Goal: Information Seeking & Learning: Learn about a topic

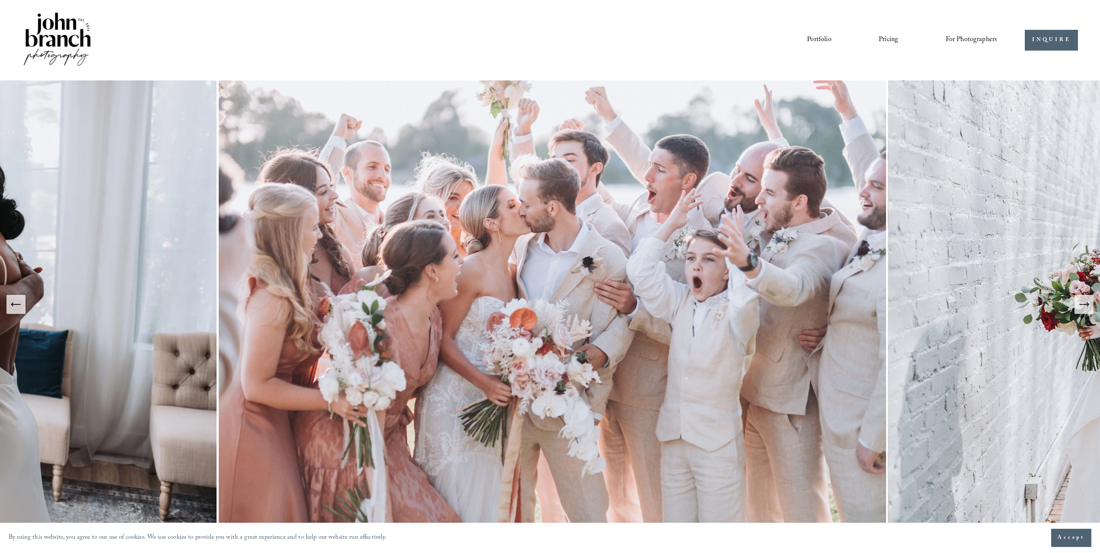
click at [17, 310] on icon "Previous Slide" at bounding box center [16, 304] width 12 height 12
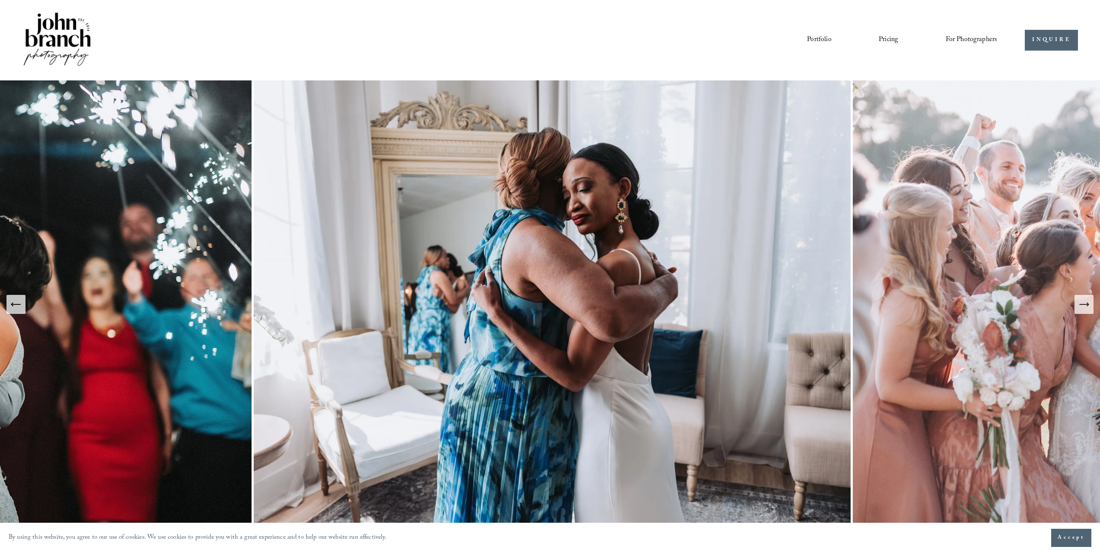
click at [17, 310] on icon "Previous Slide" at bounding box center [16, 304] width 12 height 12
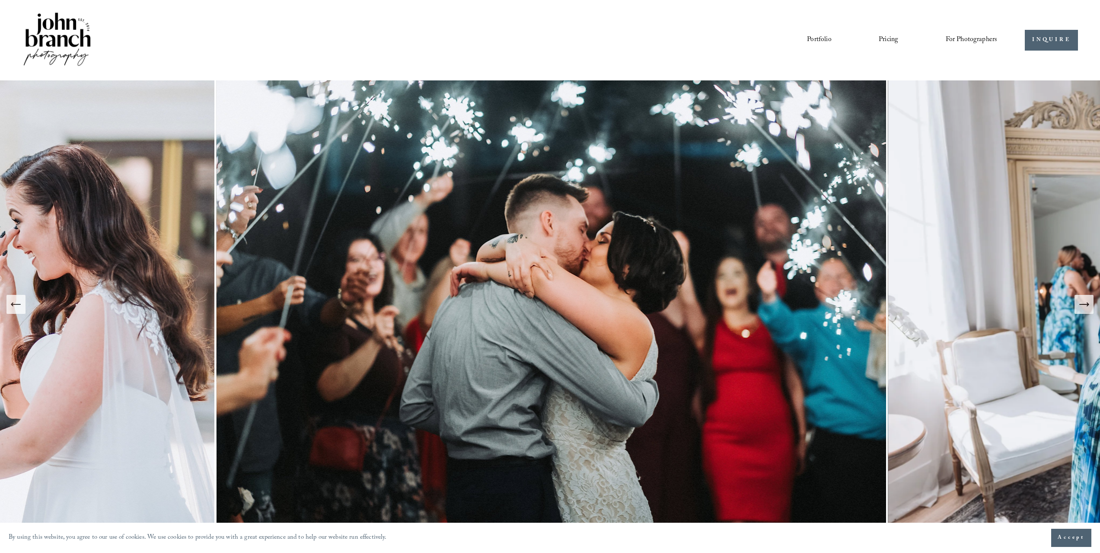
click at [17, 310] on icon "Previous Slide" at bounding box center [16, 304] width 12 height 12
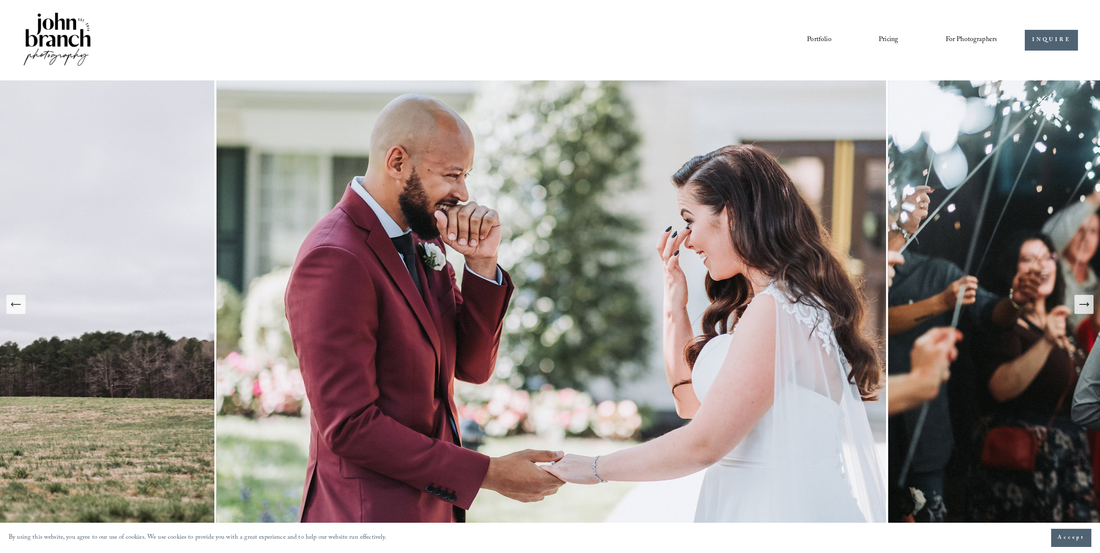
click at [17, 310] on icon "Previous Slide" at bounding box center [16, 304] width 12 height 12
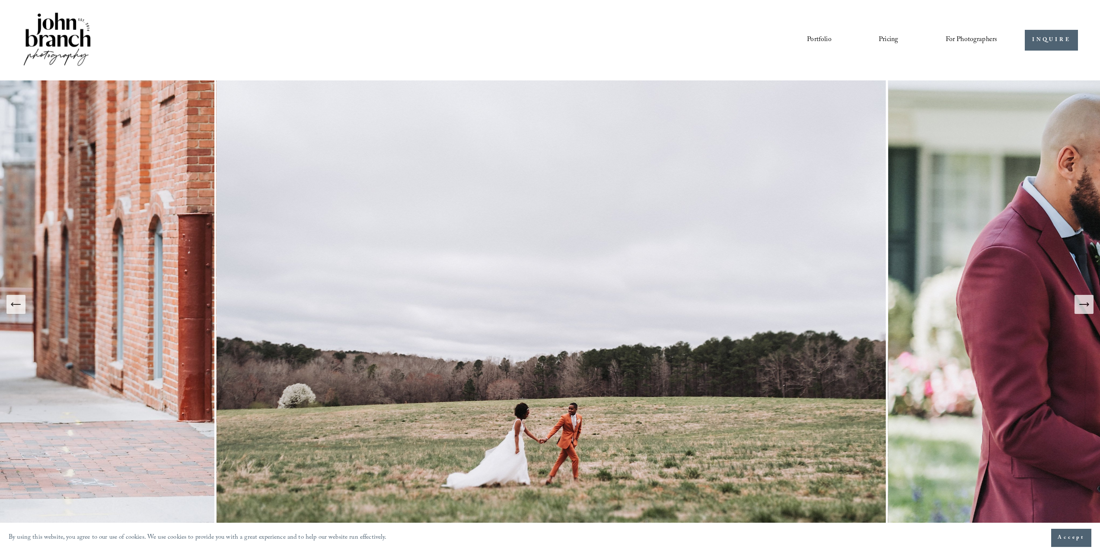
click at [17, 310] on icon "Previous Slide" at bounding box center [16, 304] width 12 height 12
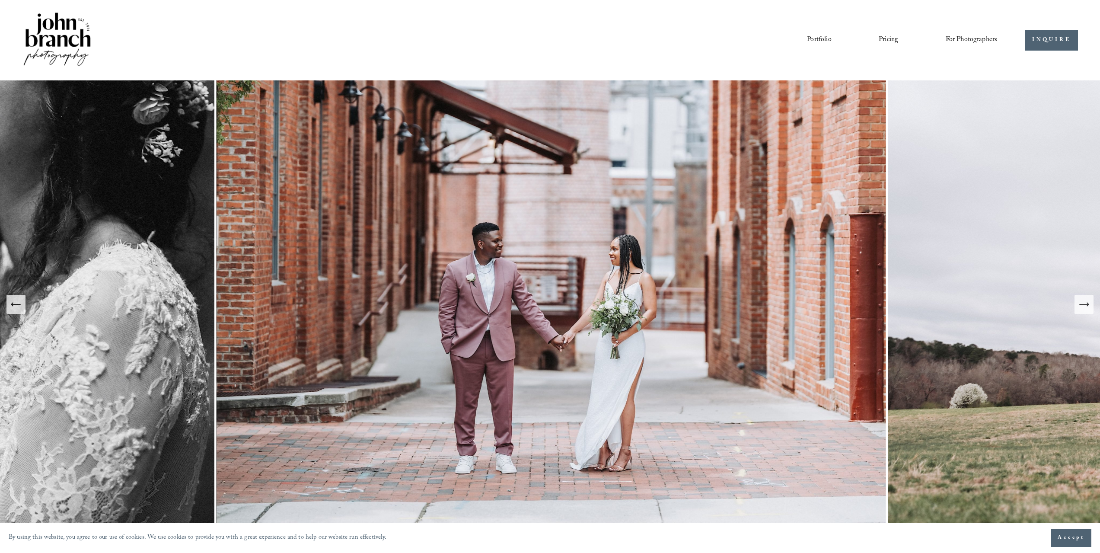
click at [17, 310] on icon "Previous Slide" at bounding box center [16, 304] width 12 height 12
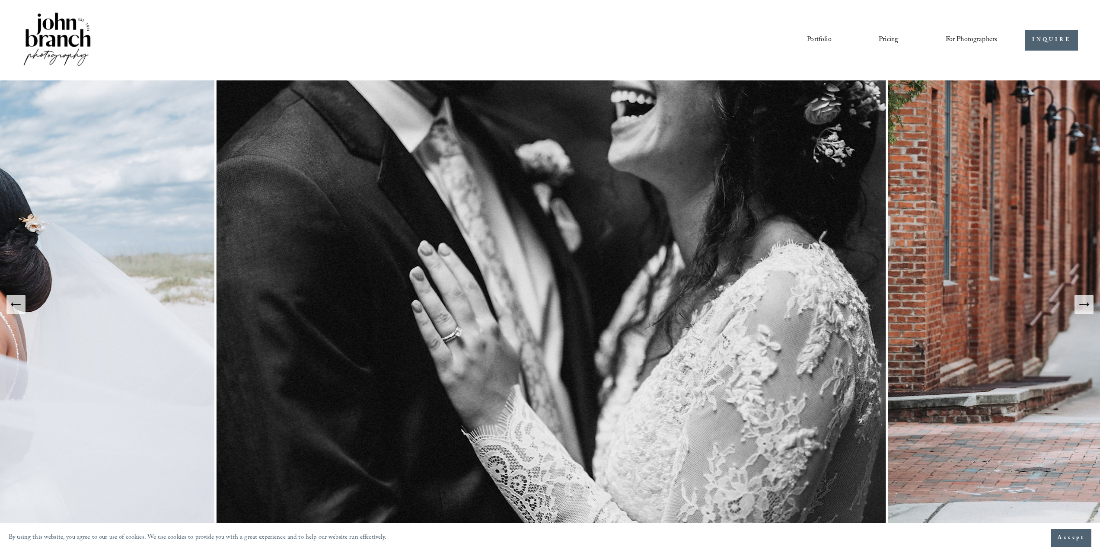
click at [17, 310] on icon "Previous Slide" at bounding box center [16, 304] width 12 height 12
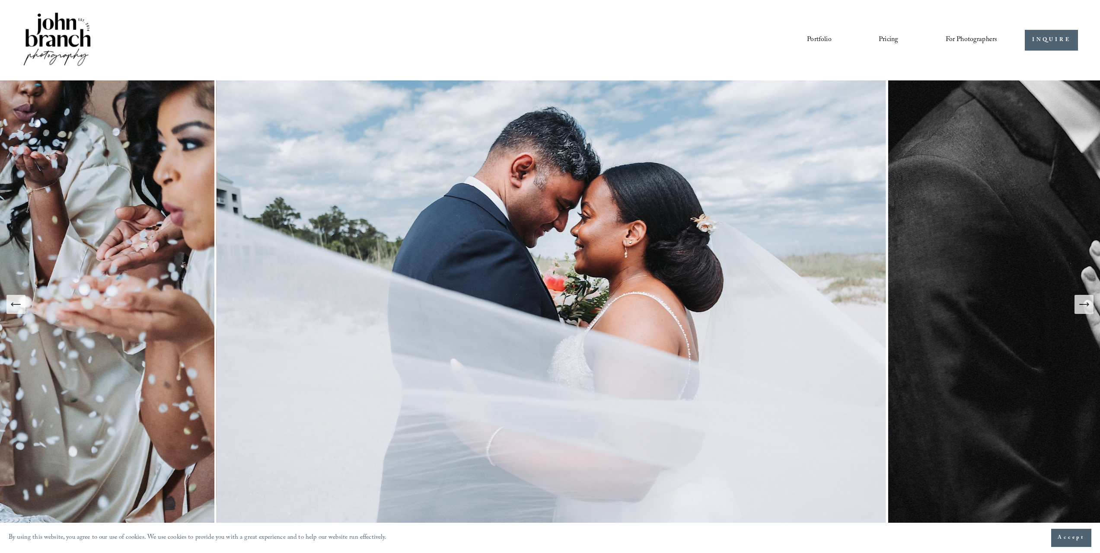
click at [17, 310] on icon "Previous Slide" at bounding box center [16, 304] width 12 height 12
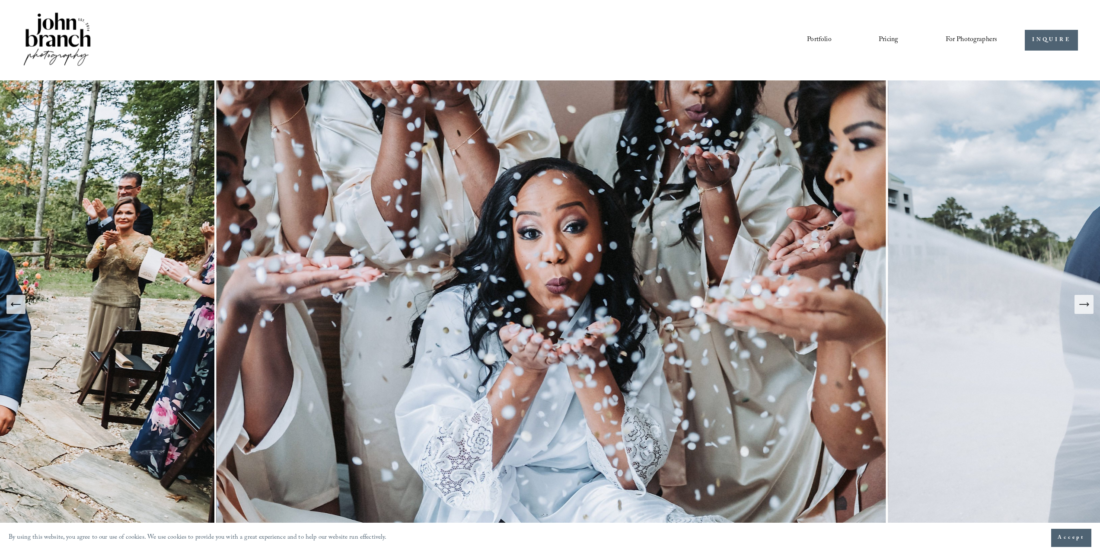
click at [17, 310] on icon "Previous Slide" at bounding box center [16, 304] width 12 height 12
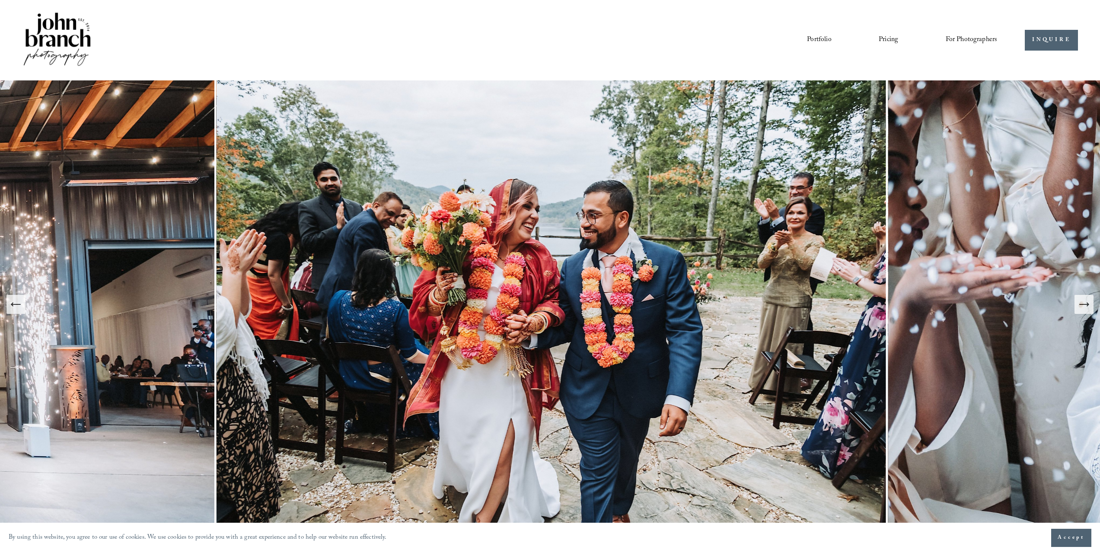
click at [17, 310] on icon "Previous Slide" at bounding box center [16, 304] width 12 height 12
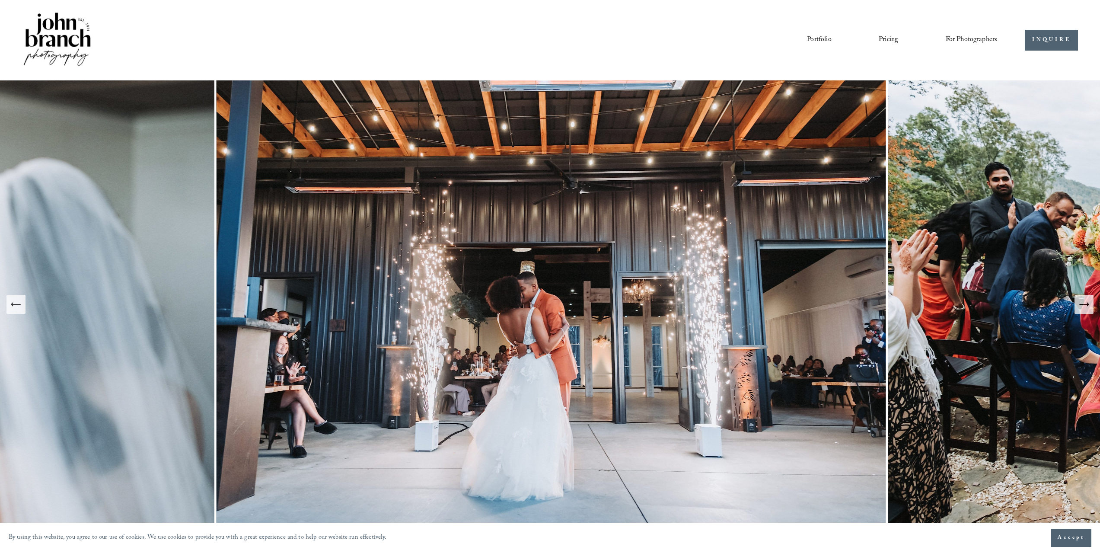
click at [17, 310] on icon "Previous Slide" at bounding box center [16, 304] width 12 height 12
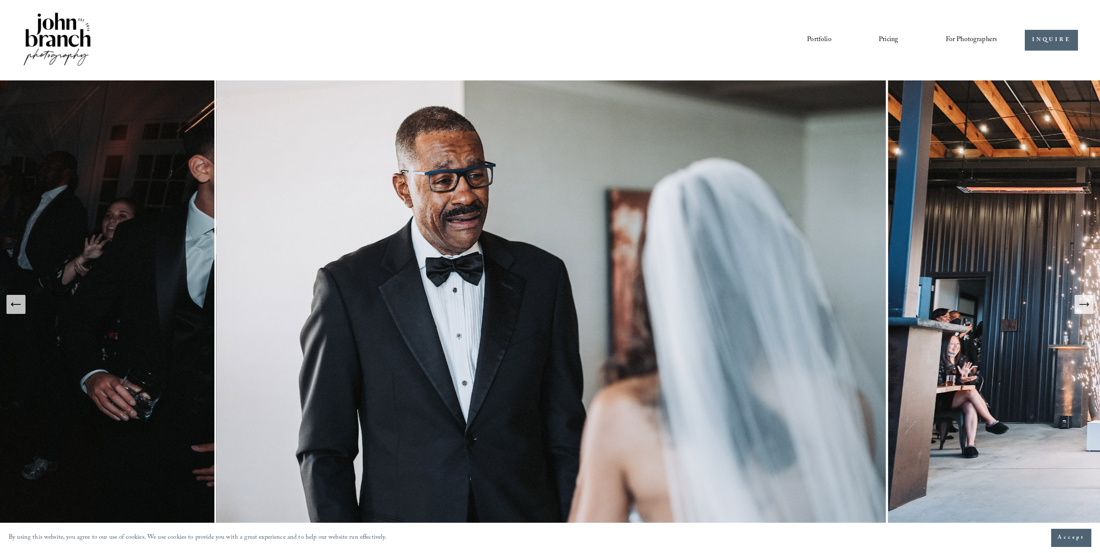
click at [17, 310] on icon "Previous Slide" at bounding box center [16, 304] width 12 height 12
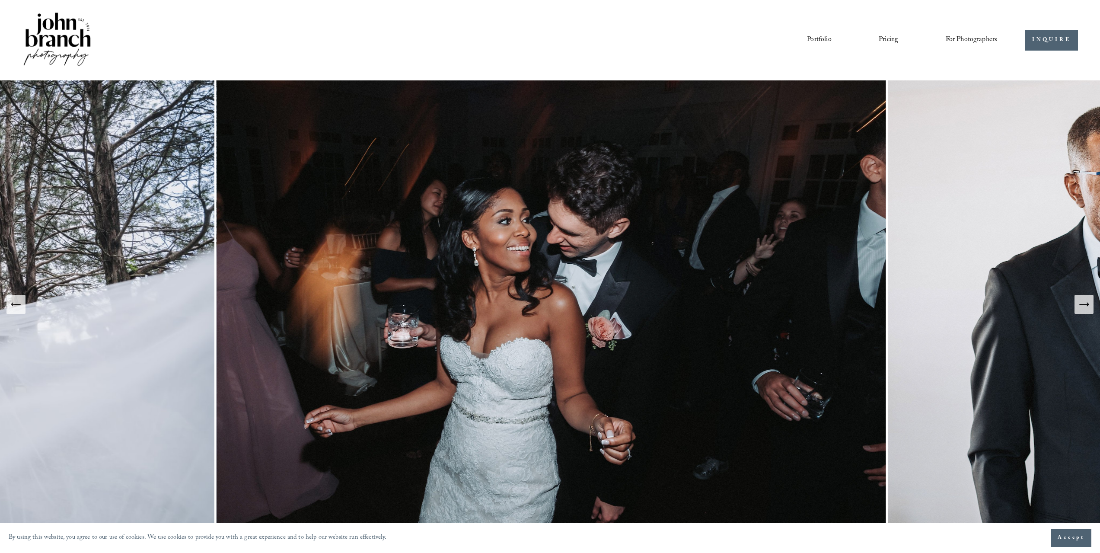
click at [17, 310] on icon "Previous Slide" at bounding box center [16, 304] width 12 height 12
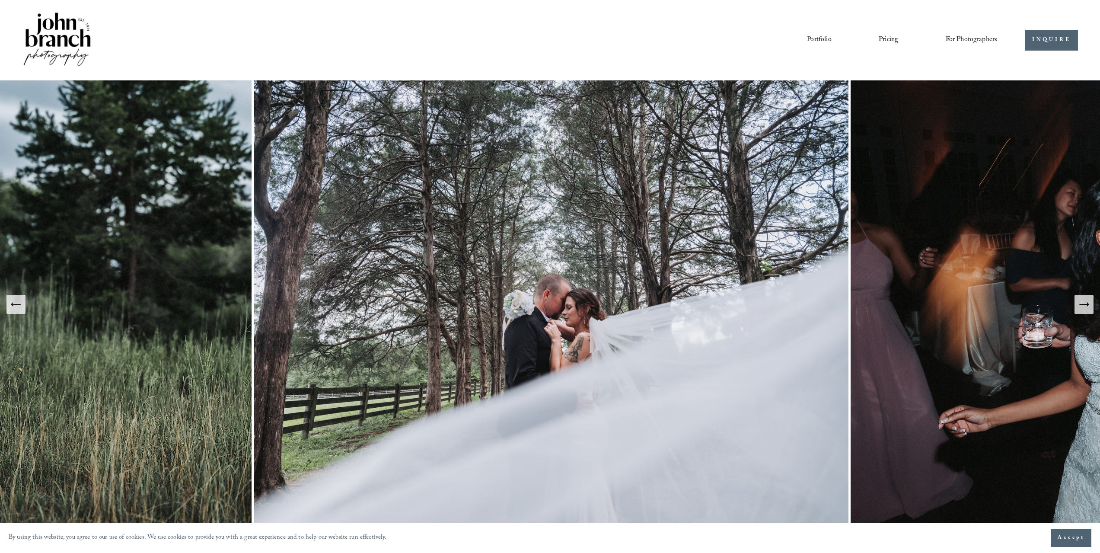
click at [17, 310] on icon "Previous Slide" at bounding box center [16, 304] width 12 height 12
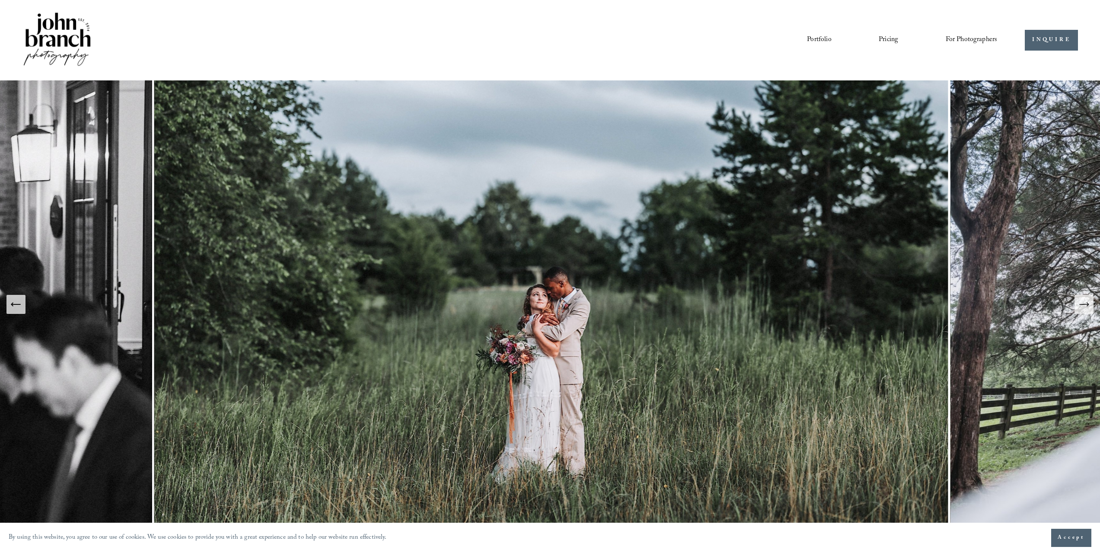
click at [17, 310] on icon "Previous Slide" at bounding box center [16, 304] width 12 height 12
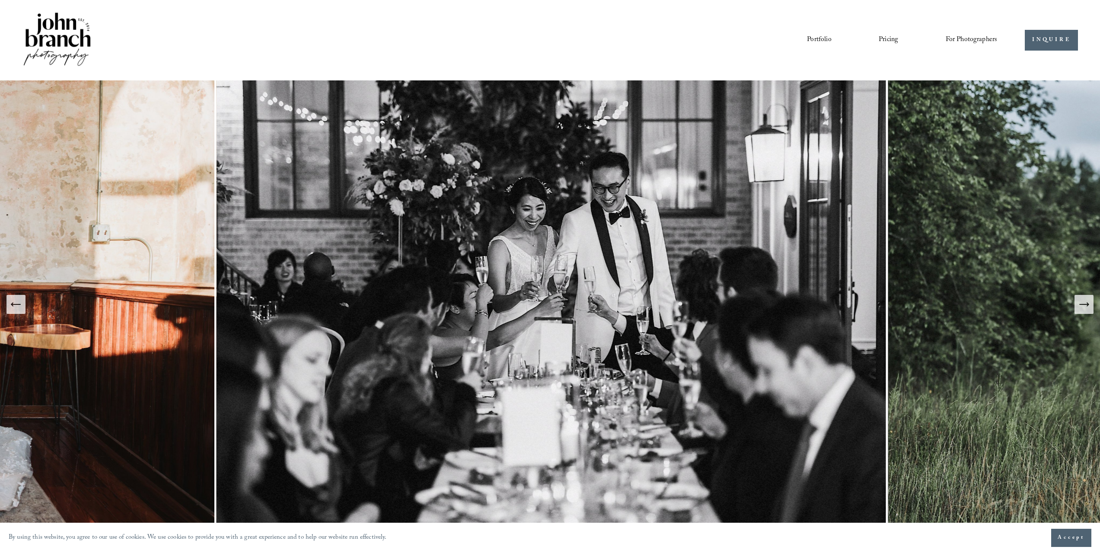
click at [17, 310] on icon "Previous Slide" at bounding box center [16, 304] width 12 height 12
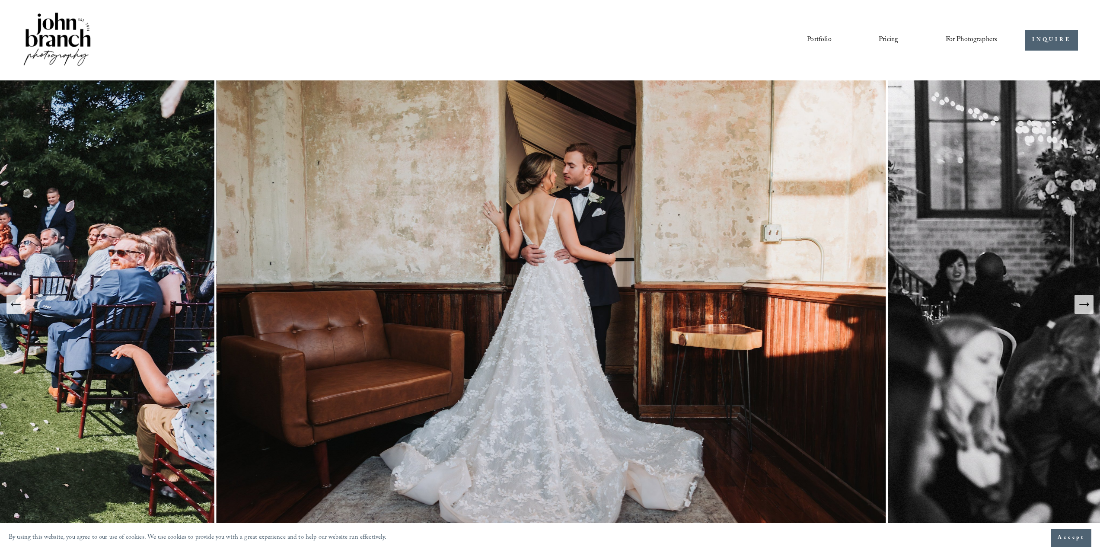
click at [887, 41] on link "Pricing" at bounding box center [888, 40] width 19 height 15
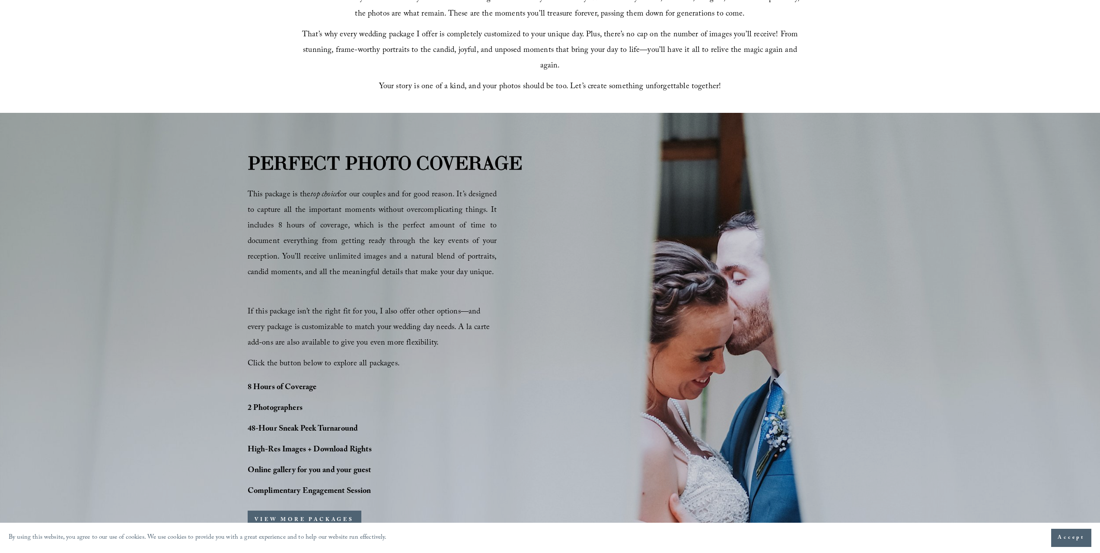
scroll to position [617, 0]
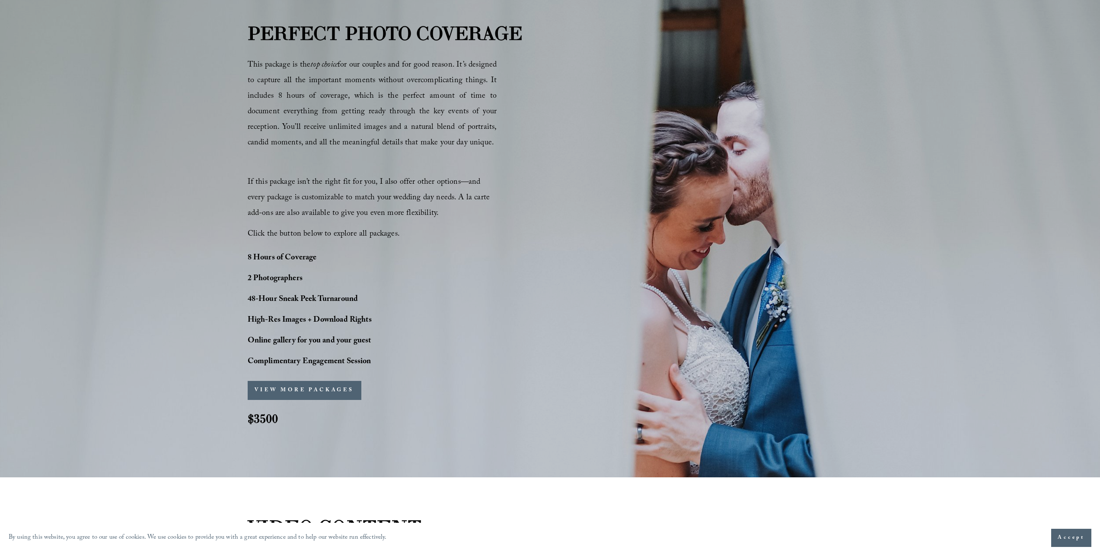
click at [319, 385] on button "VIEW MORE PACKAGES" at bounding box center [305, 390] width 114 height 19
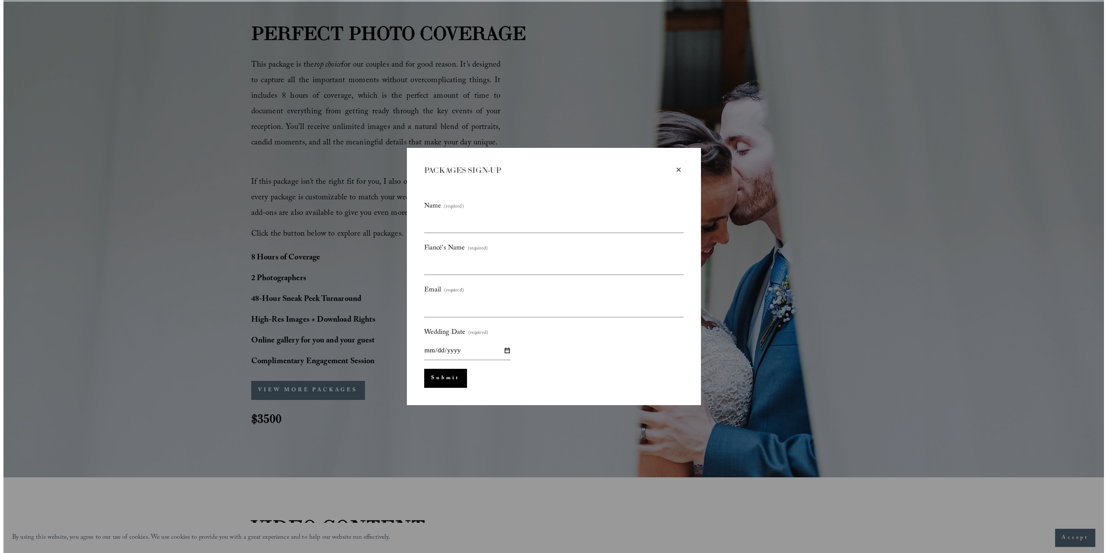
scroll to position [618, 0]
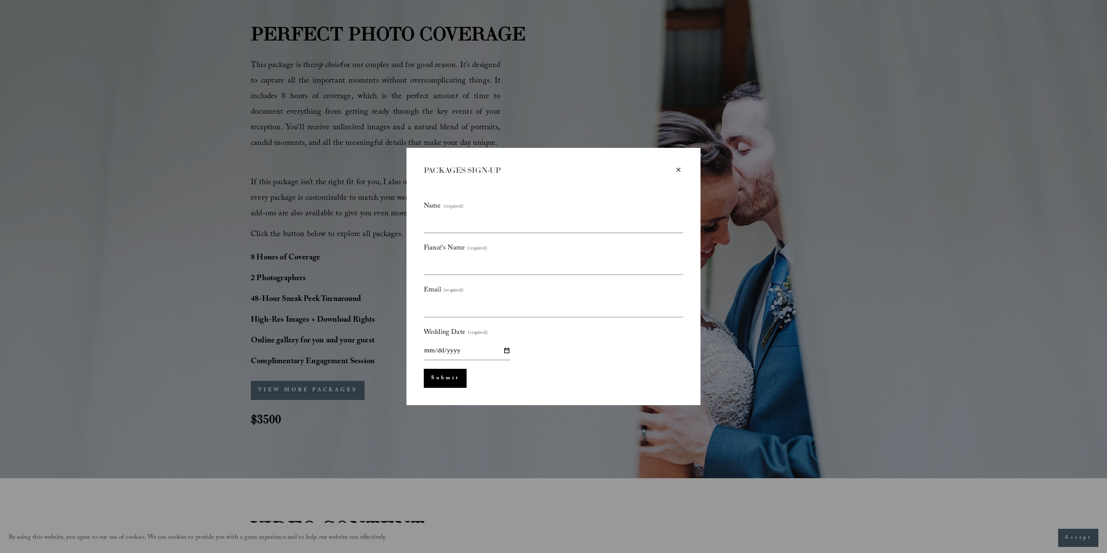
click at [679, 169] on div "×" at bounding box center [679, 170] width 10 height 10
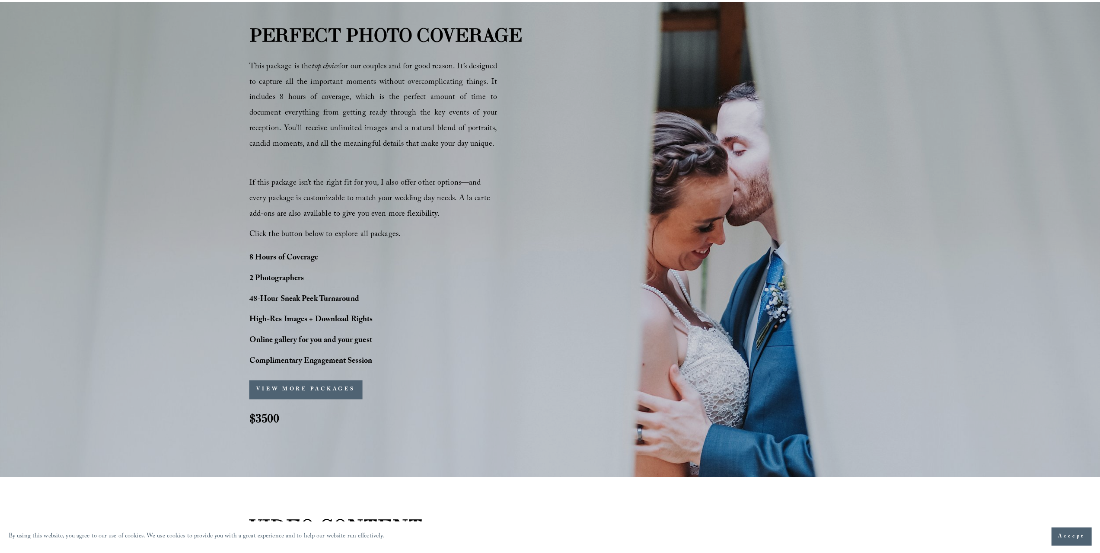
scroll to position [617, 0]
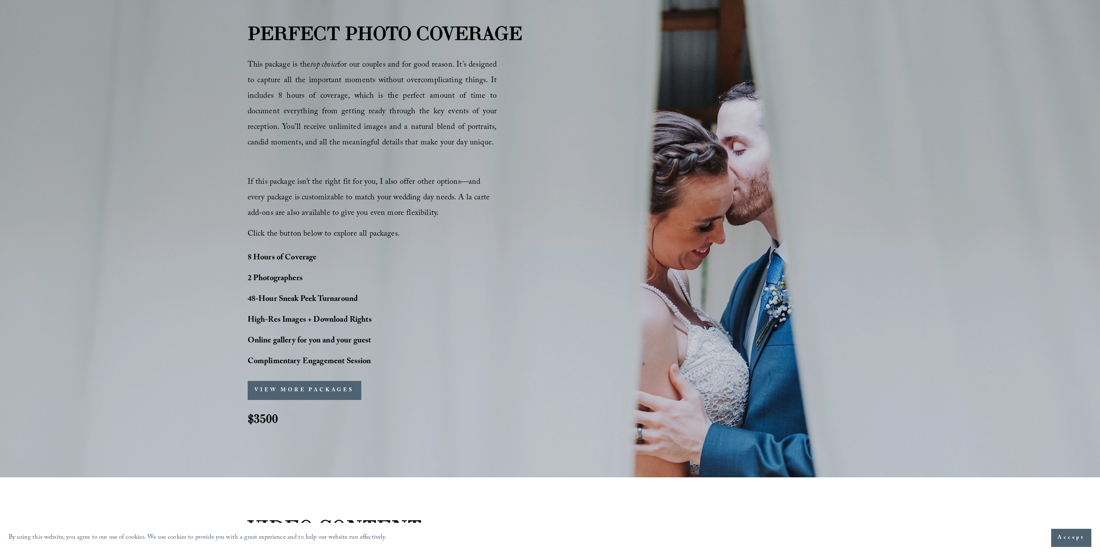
click at [301, 387] on button "VIEW MORE PACKAGES" at bounding box center [305, 390] width 114 height 19
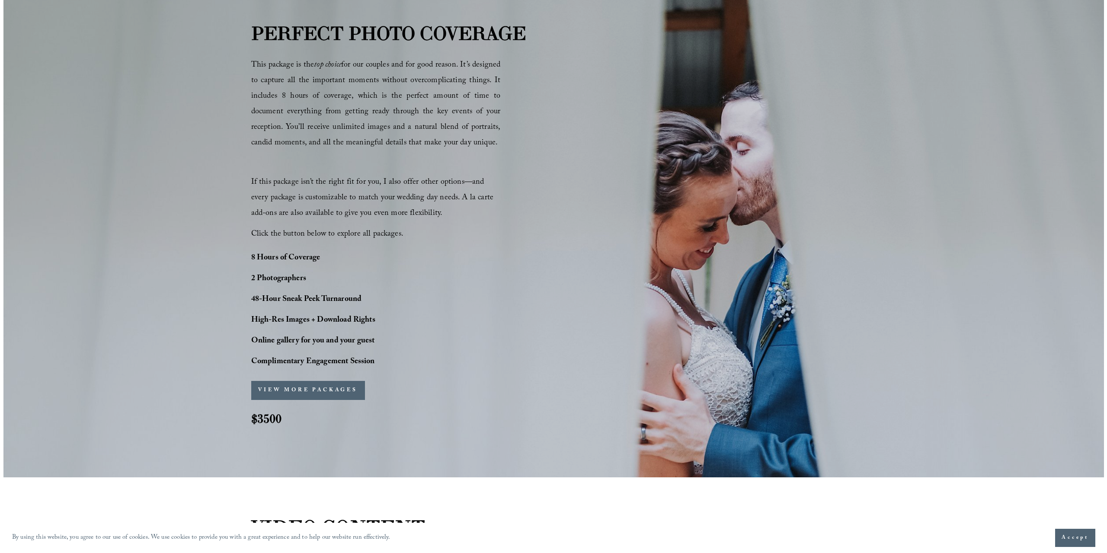
scroll to position [618, 0]
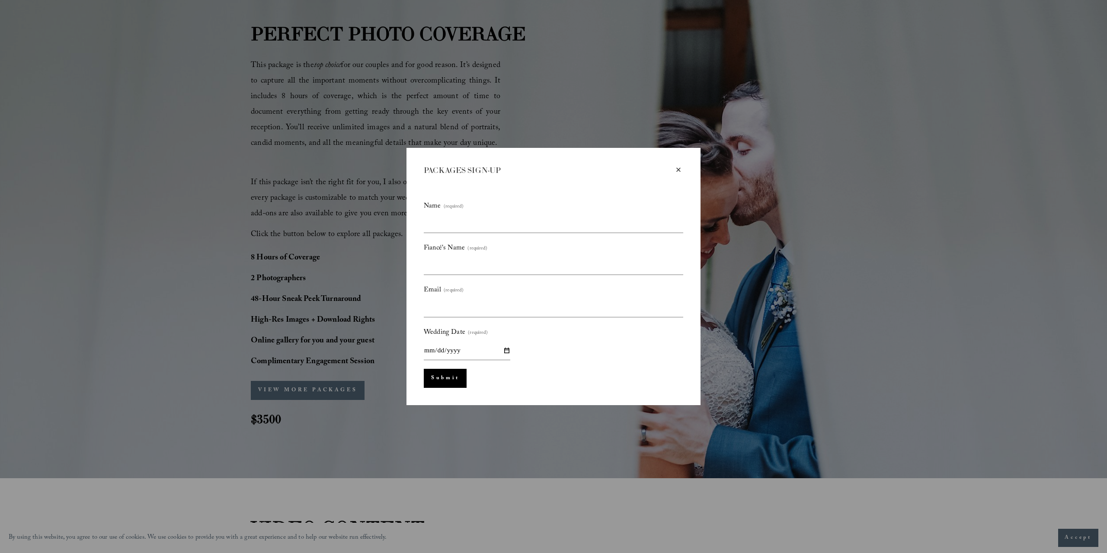
click at [677, 167] on div "×" at bounding box center [679, 170] width 10 height 10
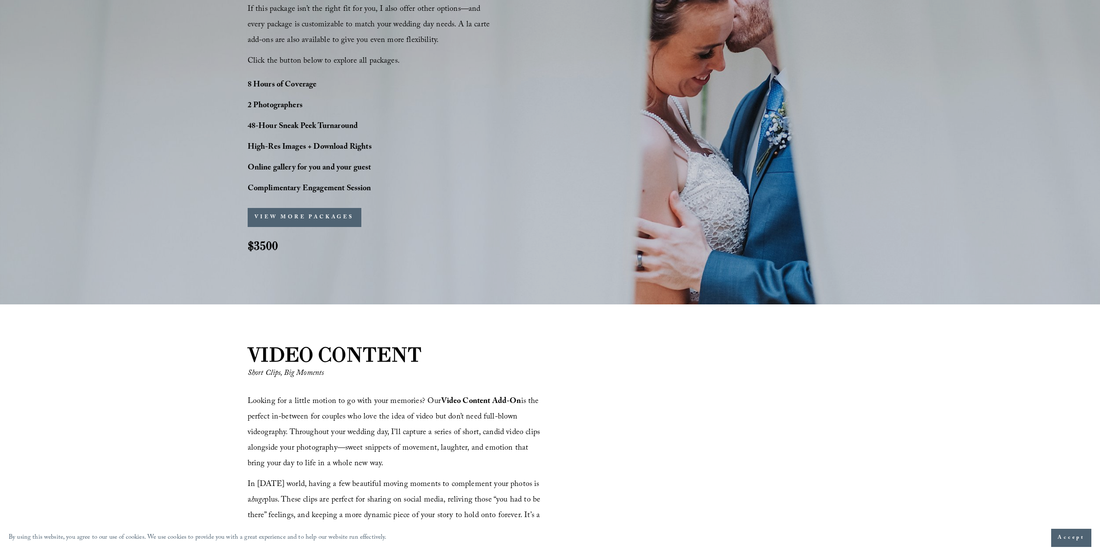
scroll to position [919, 0]
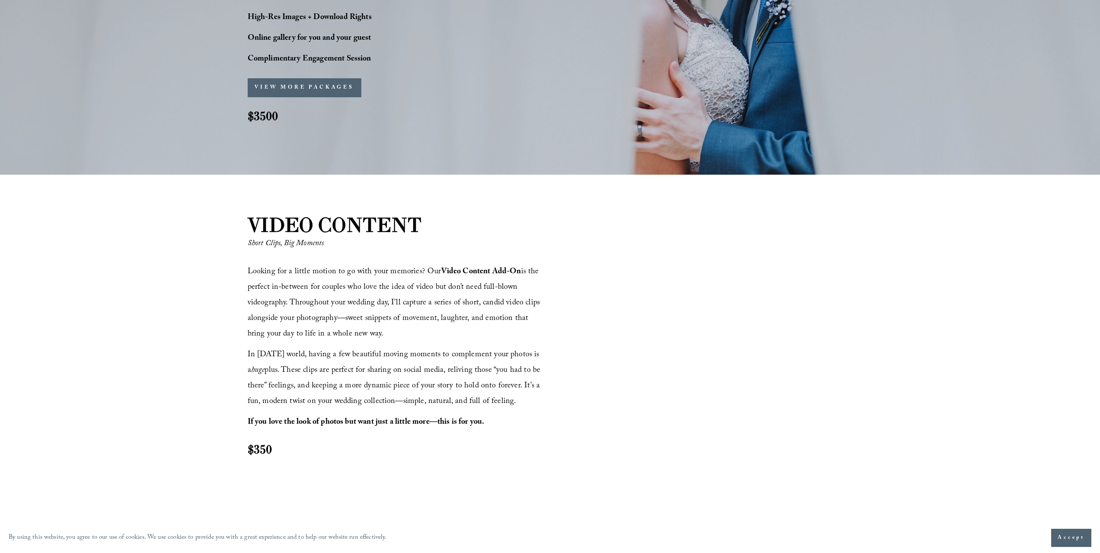
click at [624, 368] on div at bounding box center [703, 349] width 300 height 169
click at [621, 379] on div at bounding box center [703, 349] width 300 height 169
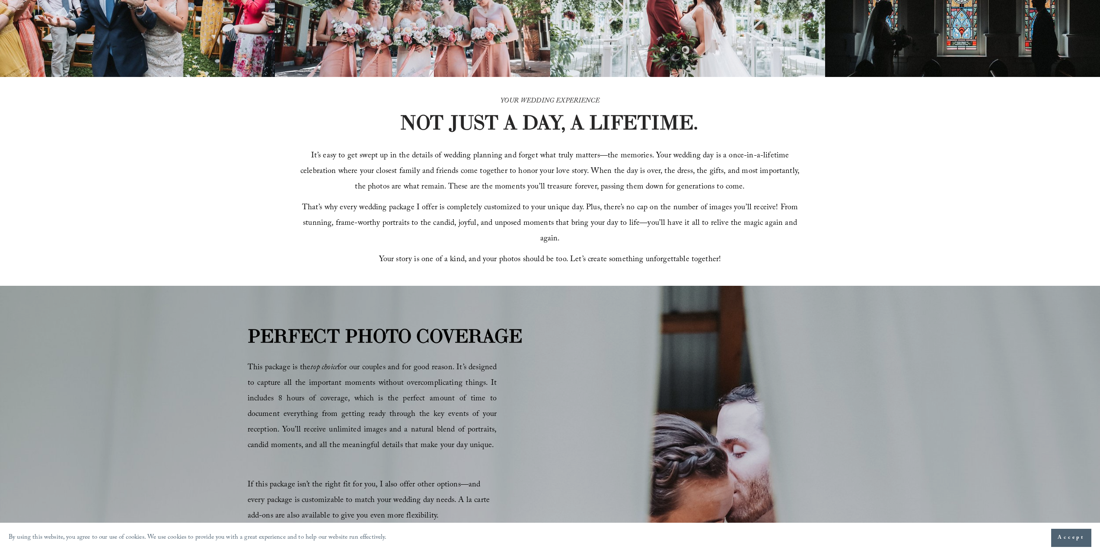
scroll to position [0, 0]
